Goal: Check status: Check status

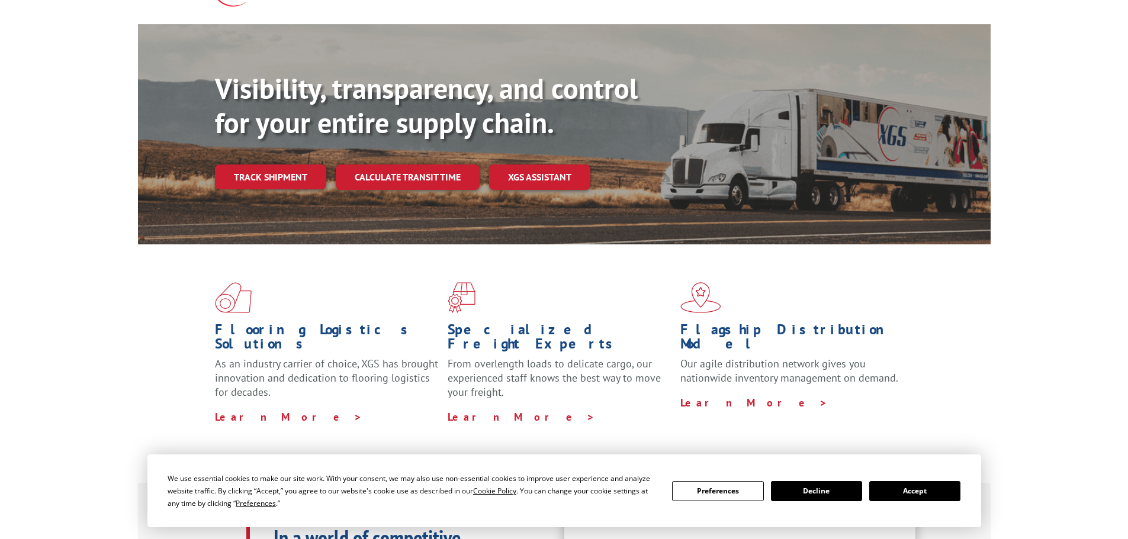
scroll to position [117, 0]
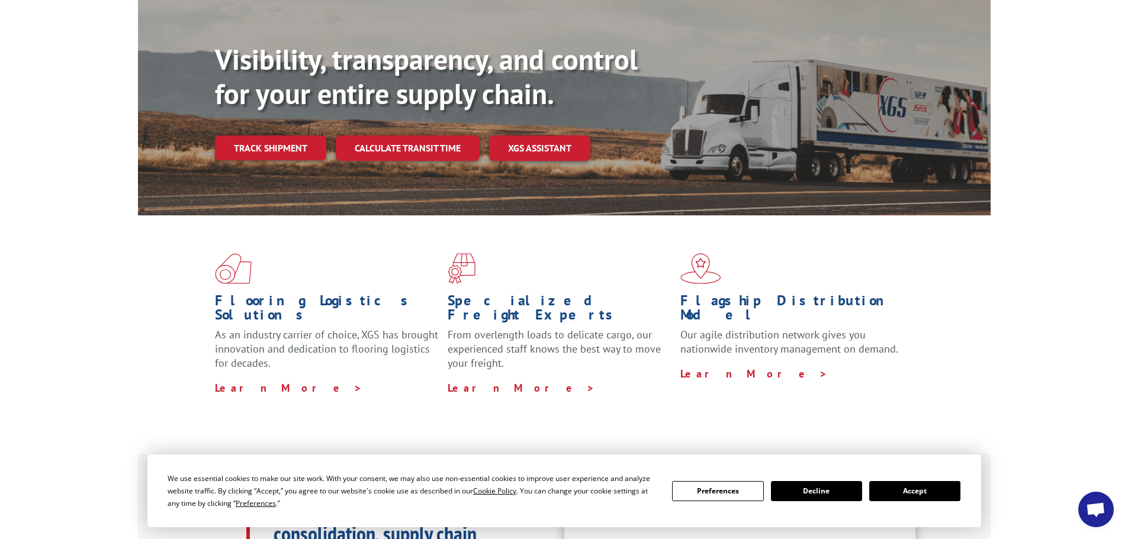
click at [290, 136] on link "Track shipment" at bounding box center [270, 148] width 111 height 25
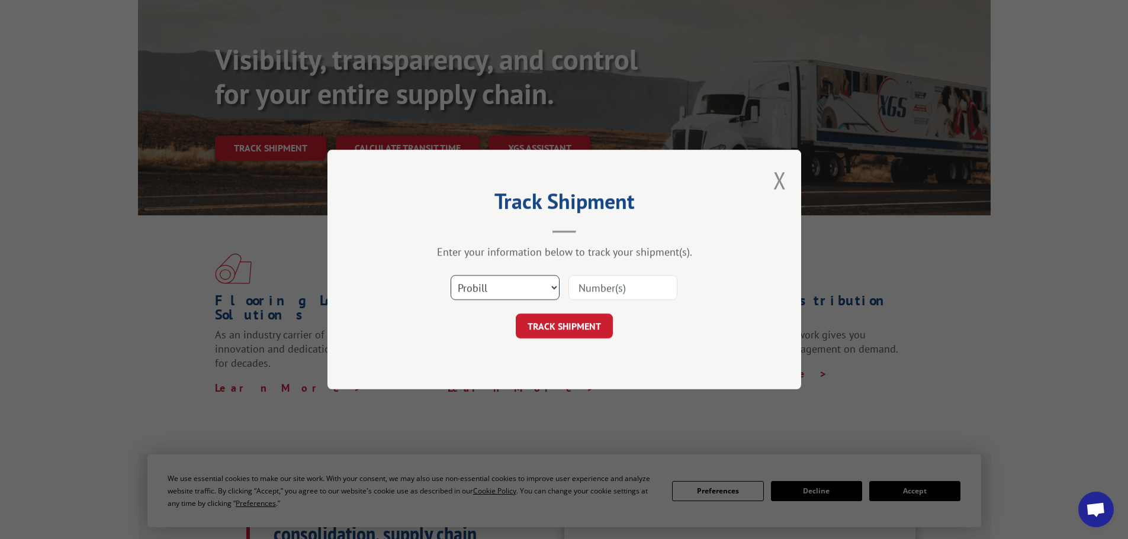
click at [522, 285] on select "Select category... Probill BOL PO" at bounding box center [505, 287] width 109 height 25
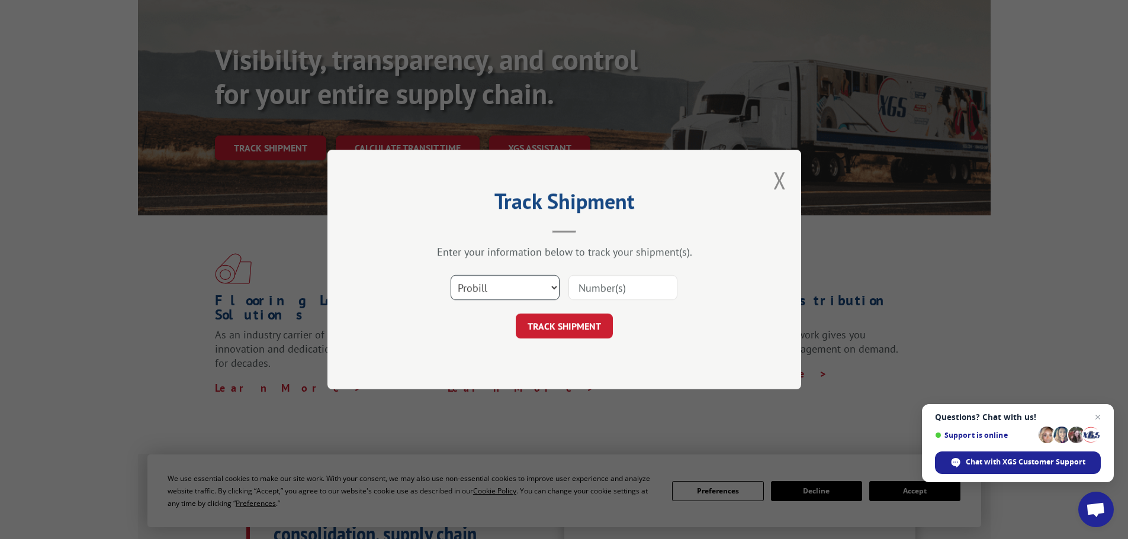
click at [522, 285] on select "Select category... Probill BOL PO" at bounding box center [505, 287] width 109 height 25
click at [646, 287] on input at bounding box center [622, 287] width 109 height 25
type input "17503917"
click button "TRACK SHIPMENT" at bounding box center [564, 326] width 97 height 25
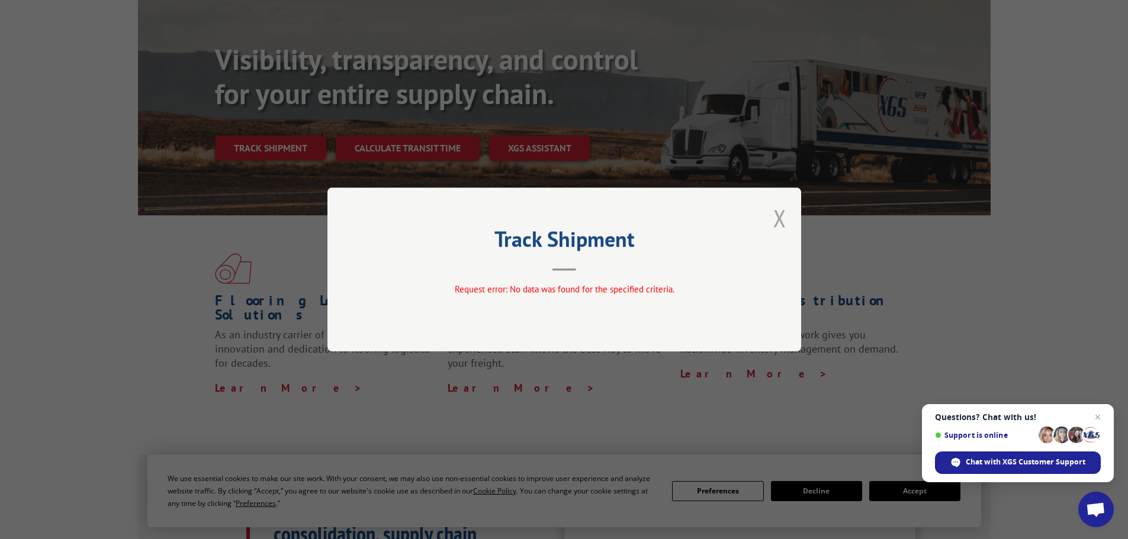
click at [782, 224] on button "Close modal" at bounding box center [779, 217] width 13 height 31
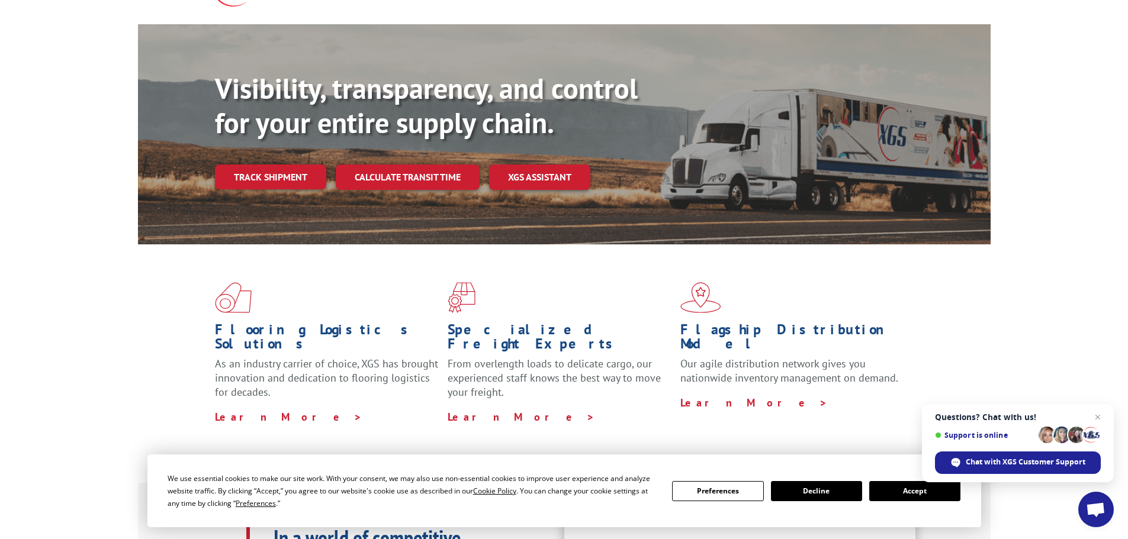
scroll to position [0, 0]
